Goal: Communication & Community: Answer question/provide support

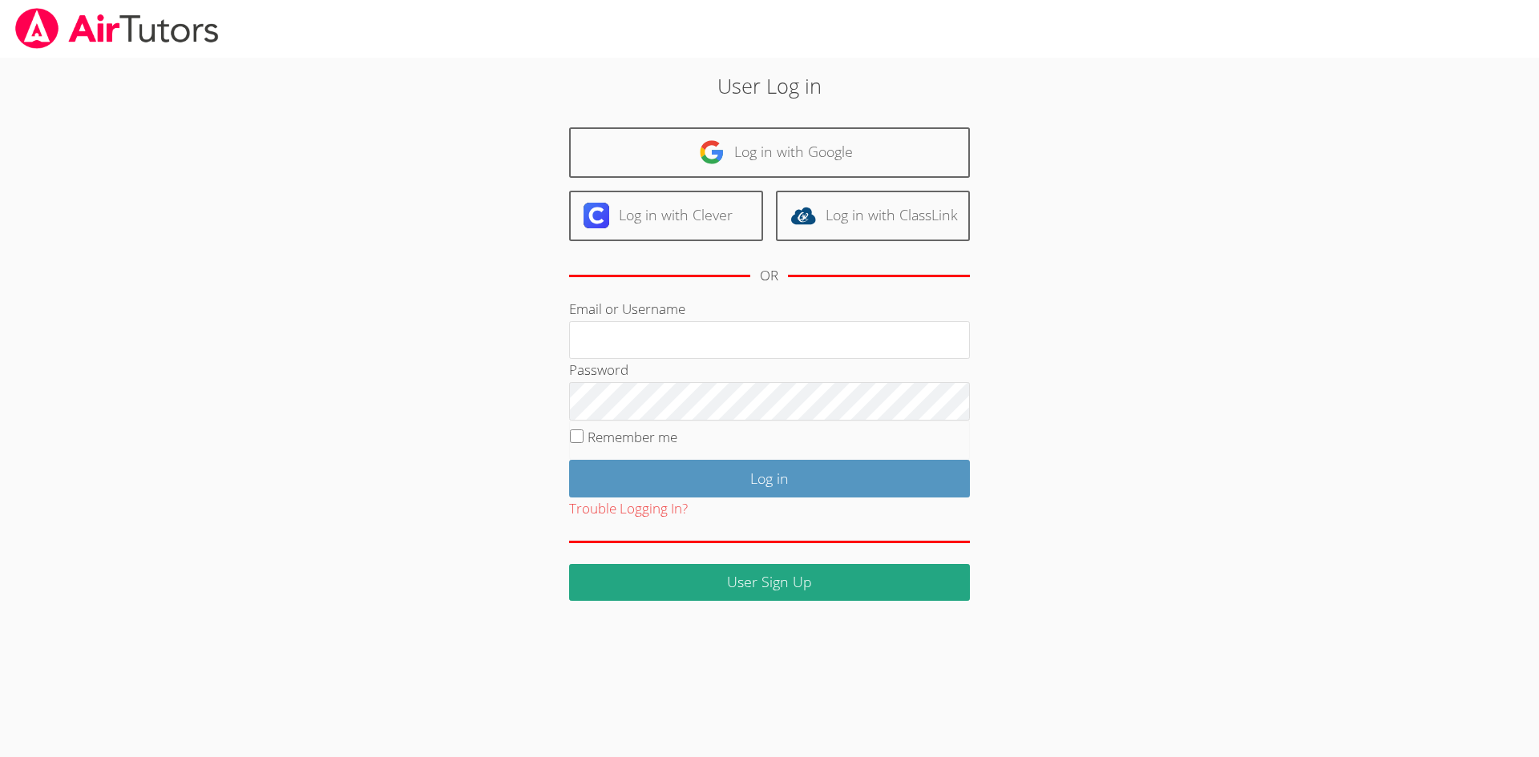
type input "rsyoung05@gmail.com"
click at [596, 434] on label "Remember me" at bounding box center [632, 437] width 90 height 18
click at [583, 434] on input "Remember me" at bounding box center [577, 437] width 14 height 14
checkbox input "true"
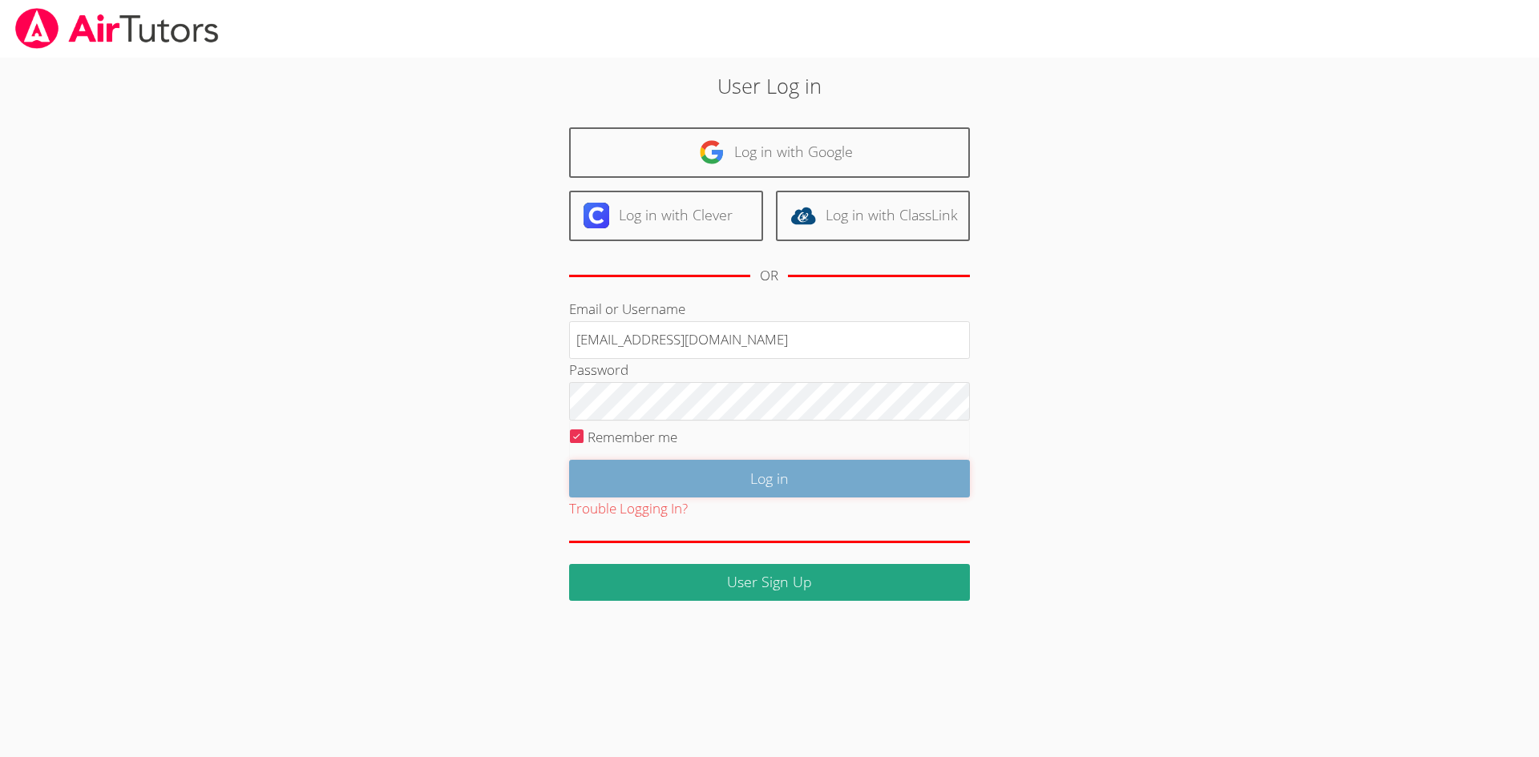
click at [685, 476] on input "Log in" at bounding box center [769, 479] width 401 height 38
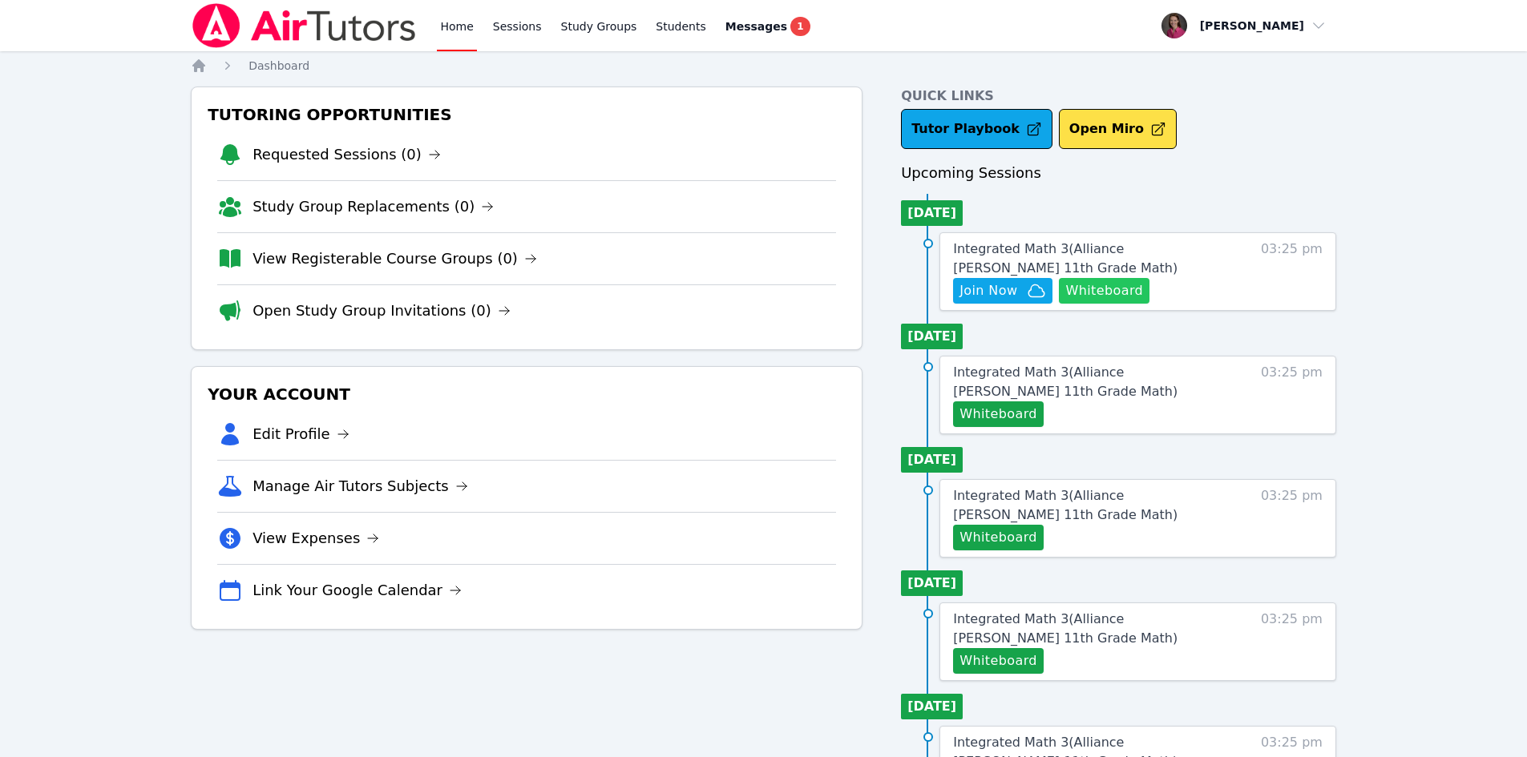
click at [1087, 281] on button "Whiteboard" at bounding box center [1104, 291] width 91 height 26
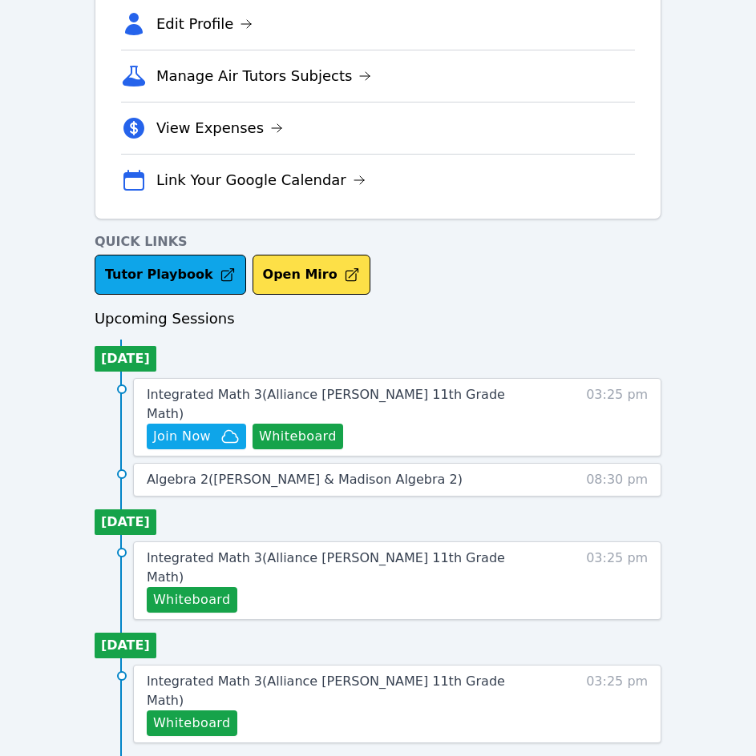
scroll to position [411, 0]
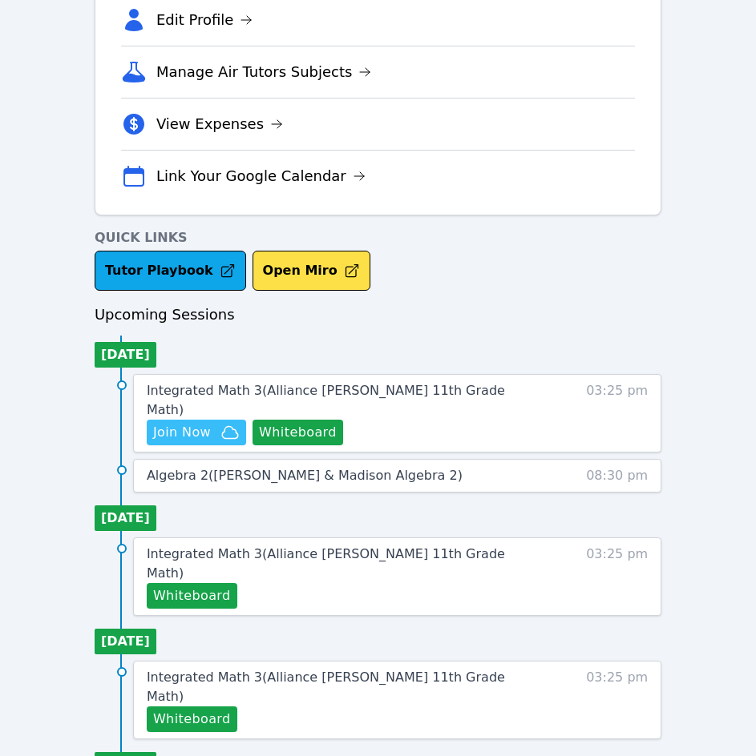
click at [166, 423] on span "Join Now" at bounding box center [182, 432] width 58 height 19
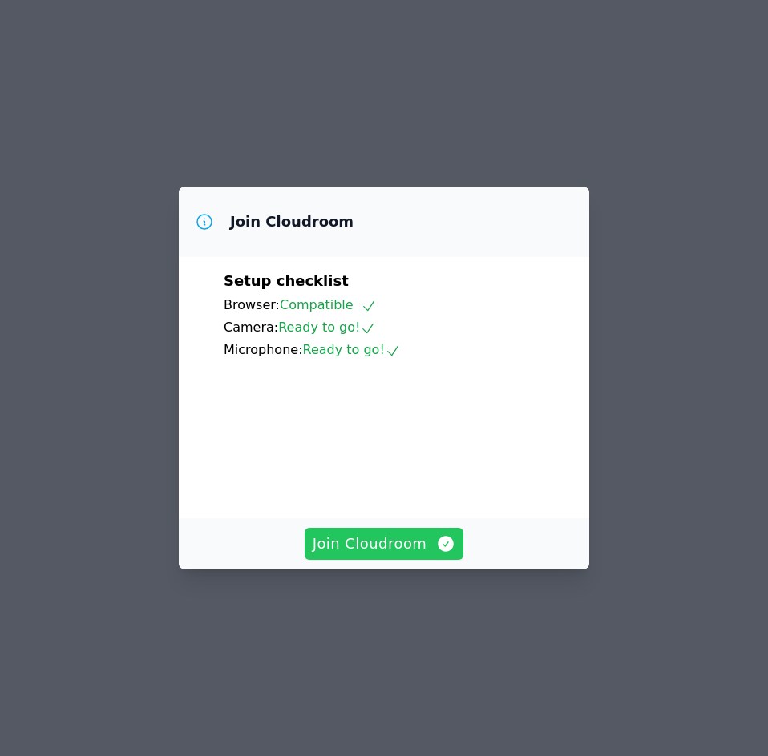
click at [396, 555] on span "Join Cloudroom" at bounding box center [384, 544] width 143 height 22
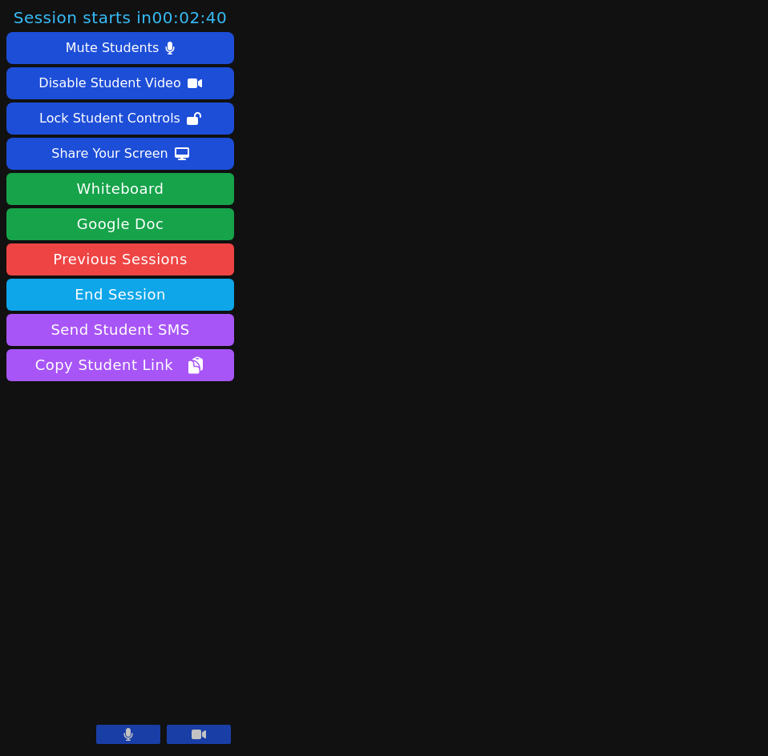
click at [475, 498] on main at bounding box center [503, 378] width 175 height 756
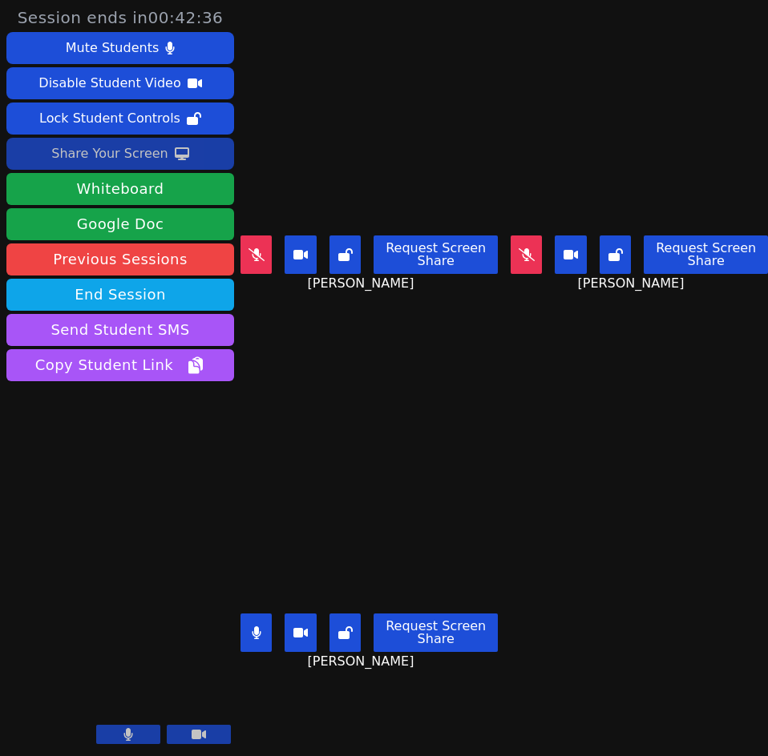
click at [124, 150] on div "Share Your Screen" at bounding box center [109, 154] width 117 height 26
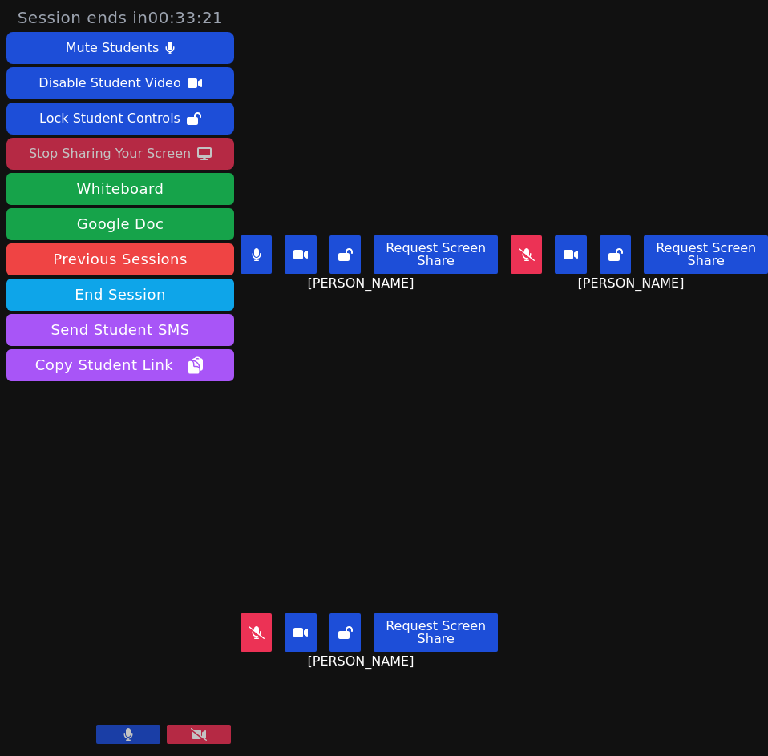
click at [210, 732] on button at bounding box center [199, 734] width 64 height 19
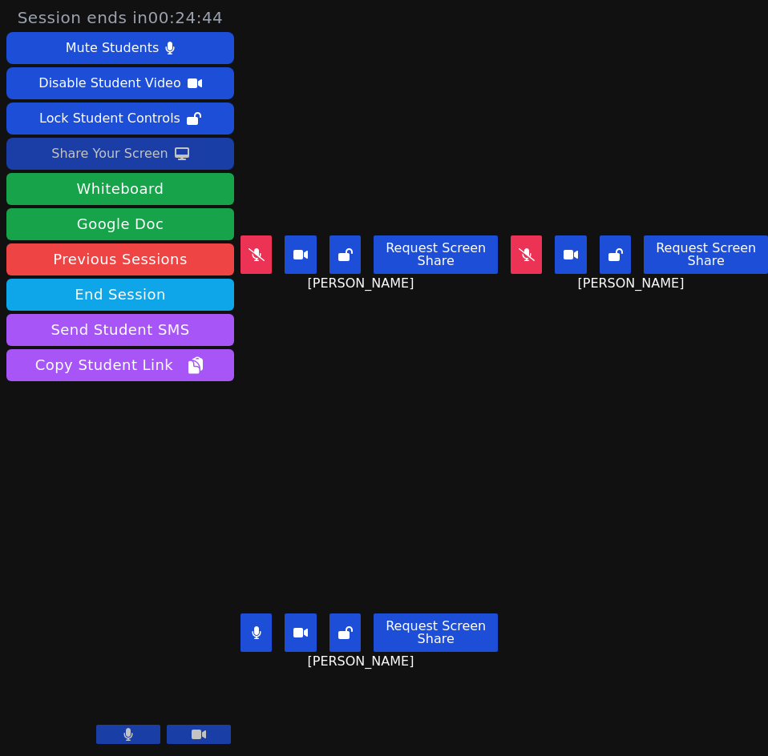
click at [116, 151] on div "Share Your Screen" at bounding box center [109, 154] width 117 height 26
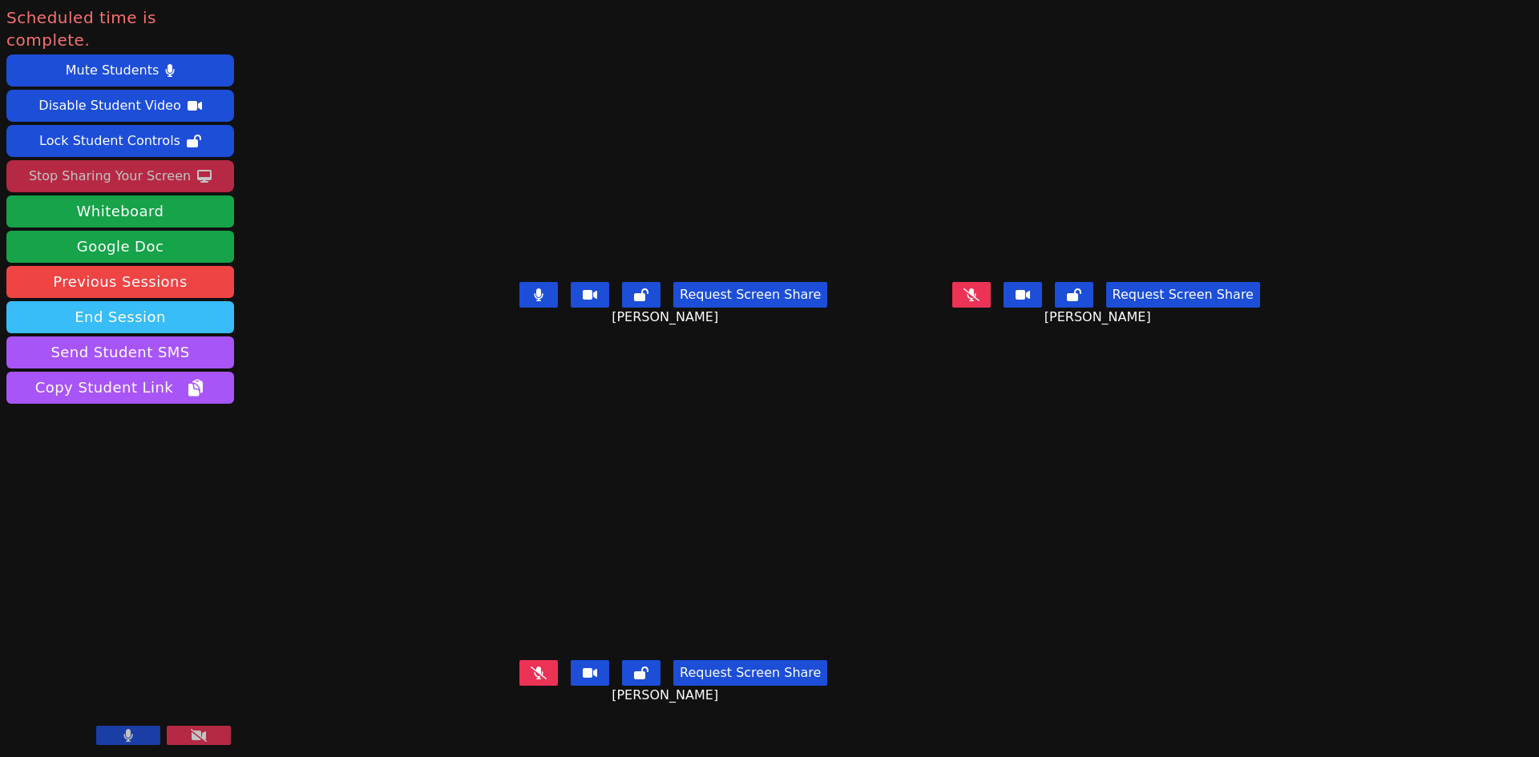
click at [105, 301] on button "End Session" at bounding box center [120, 317] width 228 height 32
